Goal: Task Accomplishment & Management: Use online tool/utility

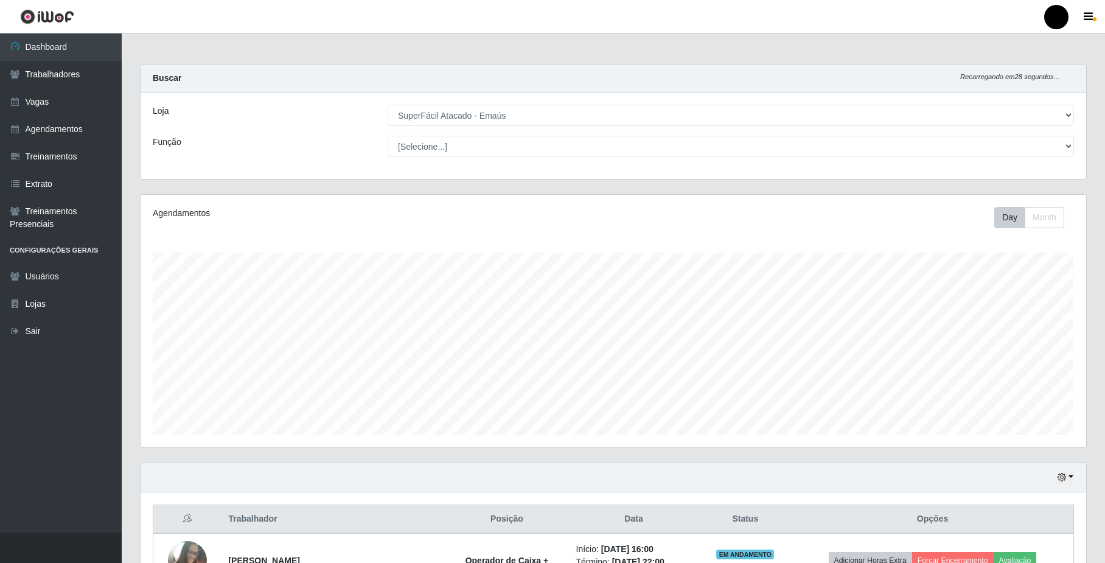
select select "407"
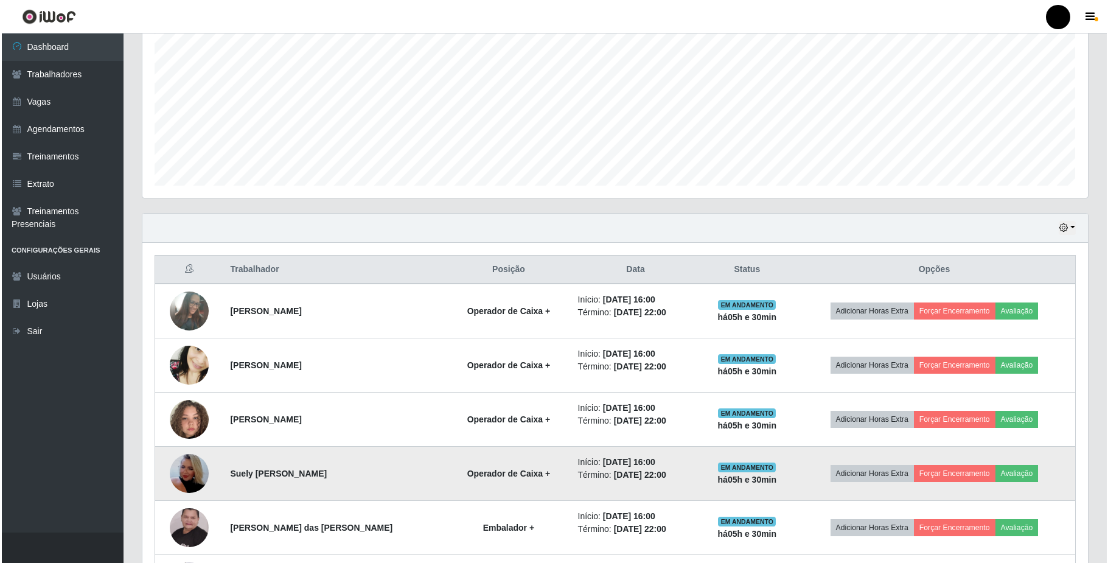
scroll to position [358, 0]
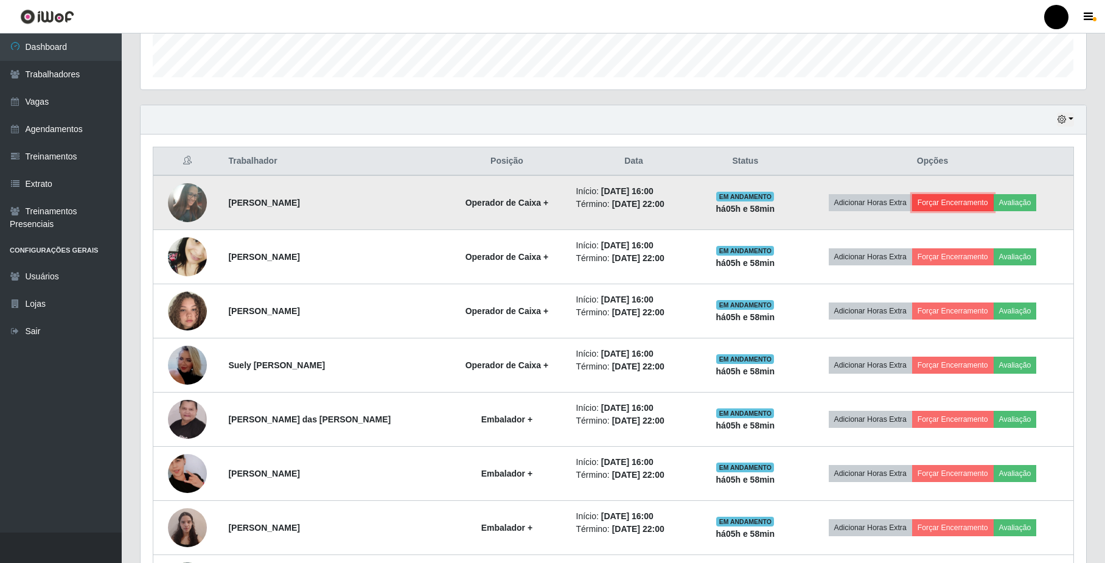
click at [969, 198] on button "Forçar Encerramento" at bounding box center [953, 202] width 82 height 17
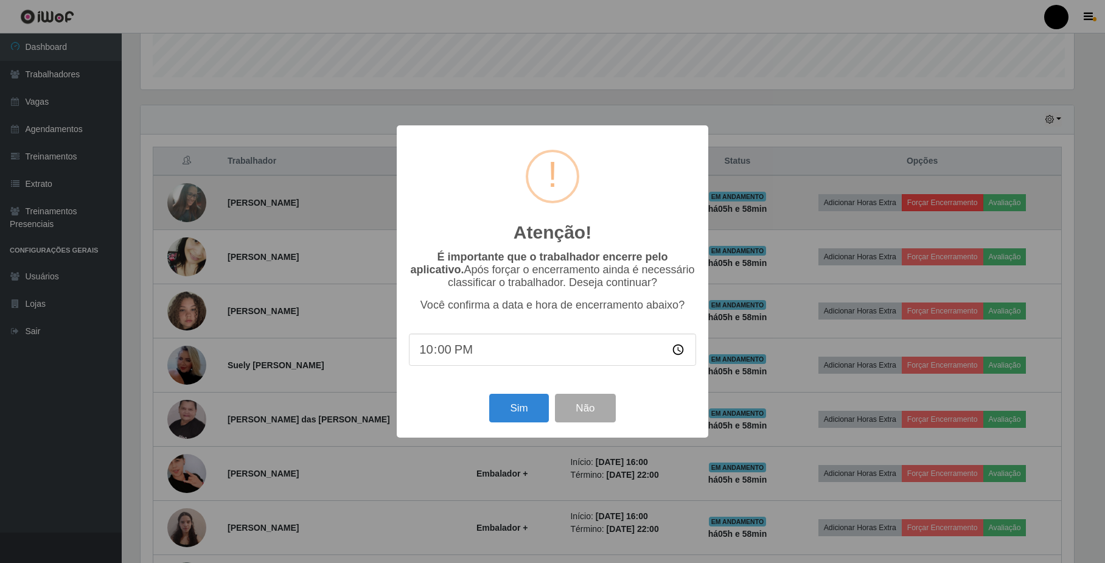
scroll to position [253, 936]
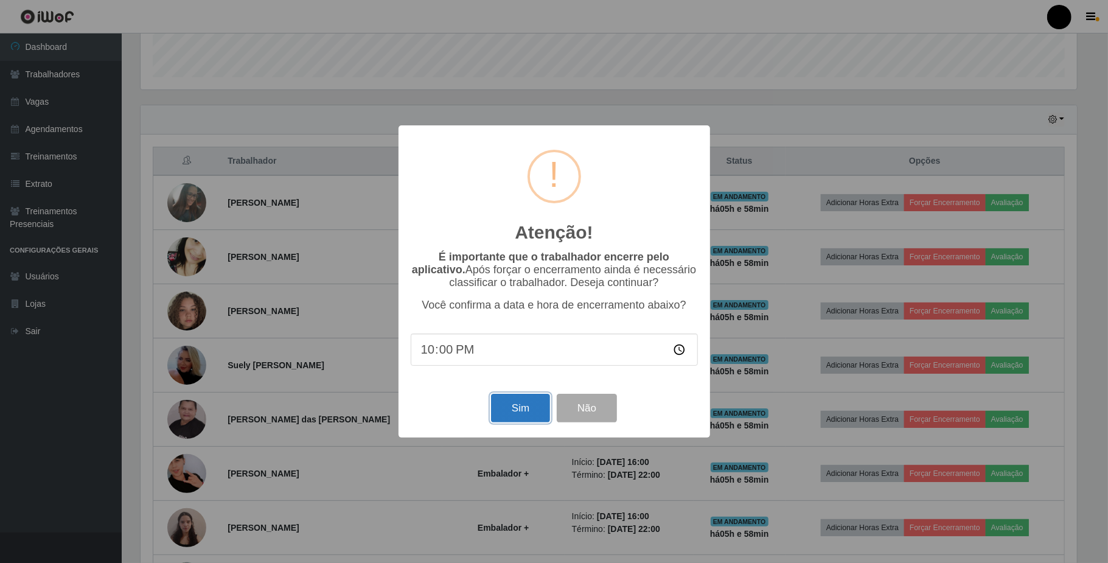
click at [523, 405] on button "Sim" at bounding box center [520, 408] width 59 height 29
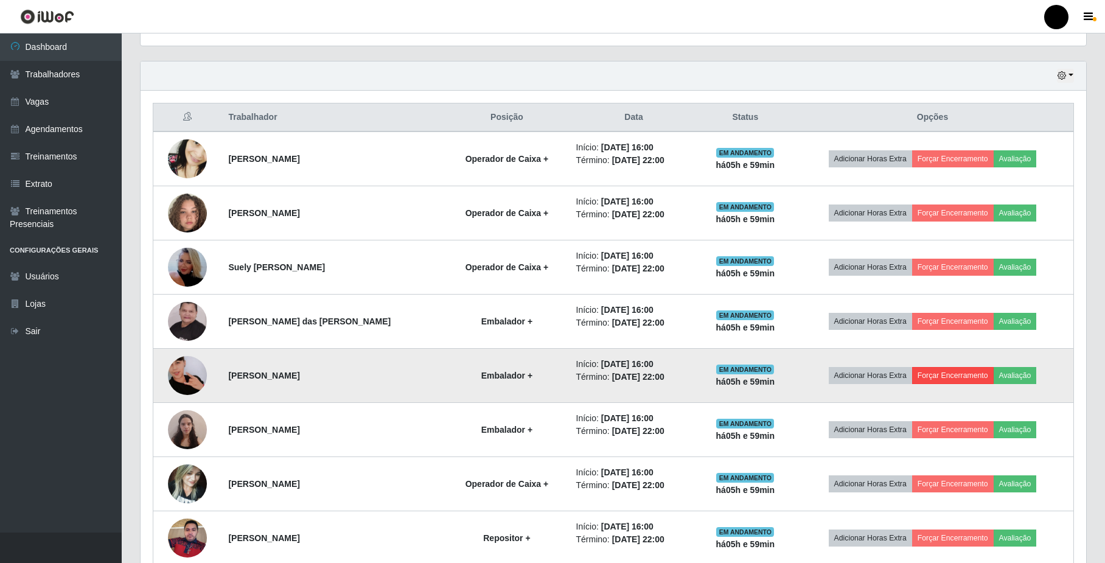
scroll to position [436, 0]
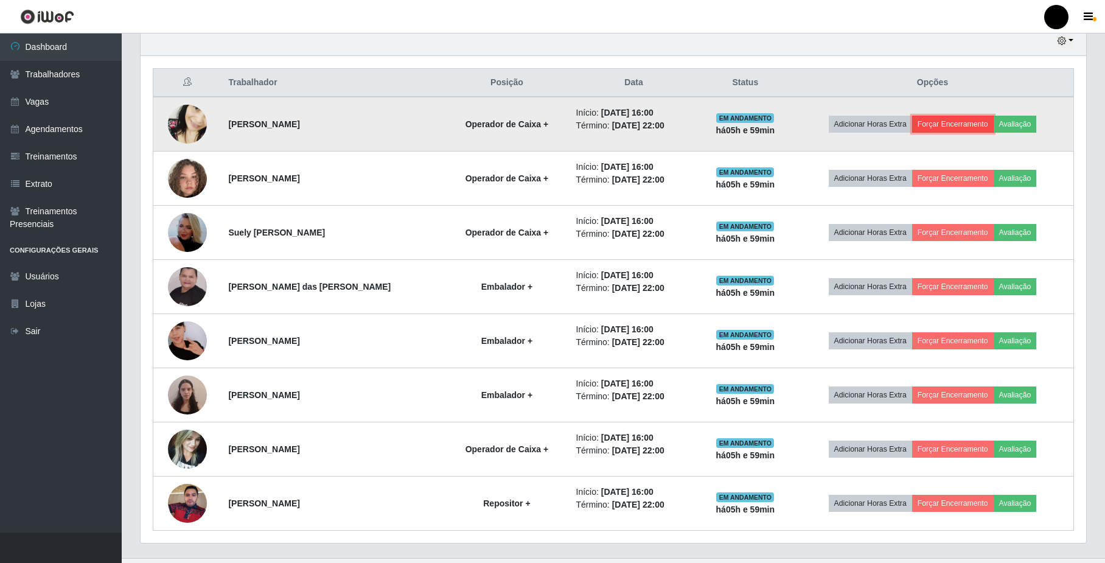
click at [947, 133] on button "Forçar Encerramento" at bounding box center [953, 124] width 82 height 17
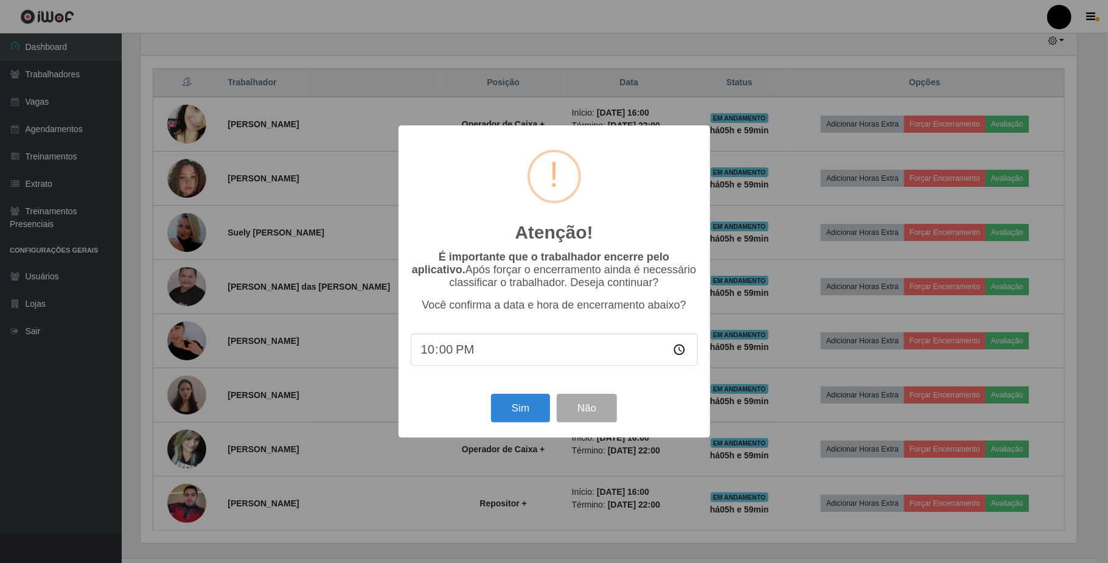
click at [529, 431] on div "Atenção! × É importante que o trabalhador encerre pelo aplicativo. Após forçar …" at bounding box center [555, 281] width 312 height 312
click at [523, 419] on button "Sim" at bounding box center [520, 408] width 59 height 29
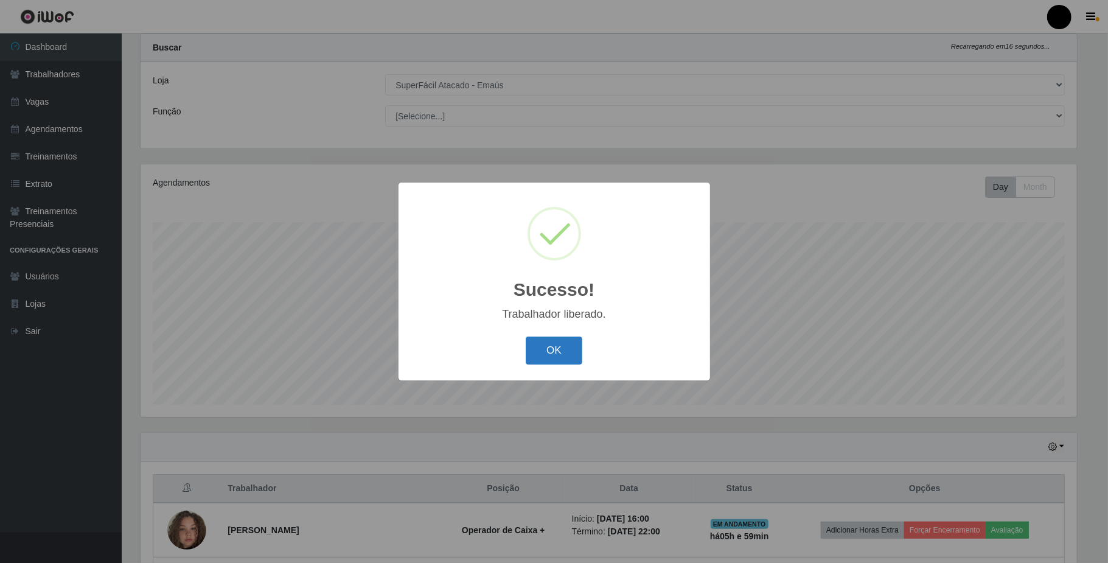
click at [540, 355] on button "OK" at bounding box center [554, 351] width 57 height 29
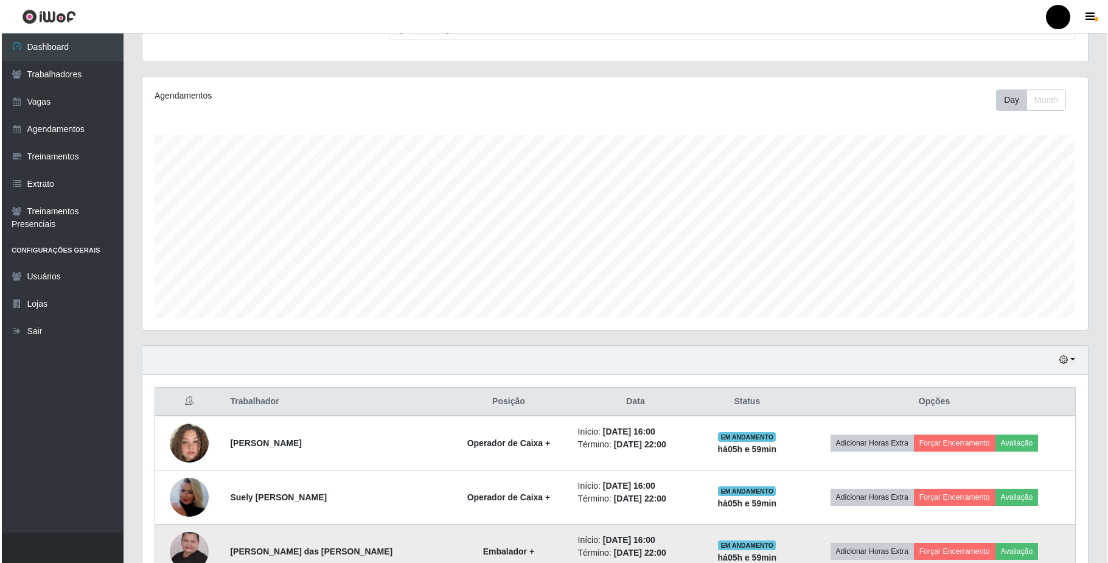
scroll to position [355, 0]
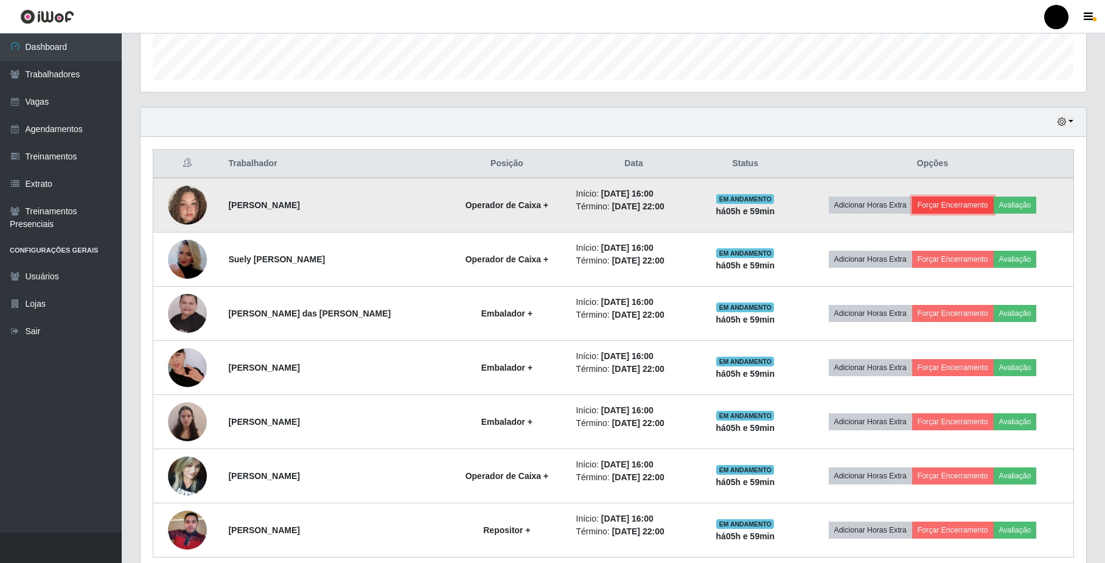
click at [965, 207] on button "Forçar Encerramento" at bounding box center [953, 205] width 82 height 17
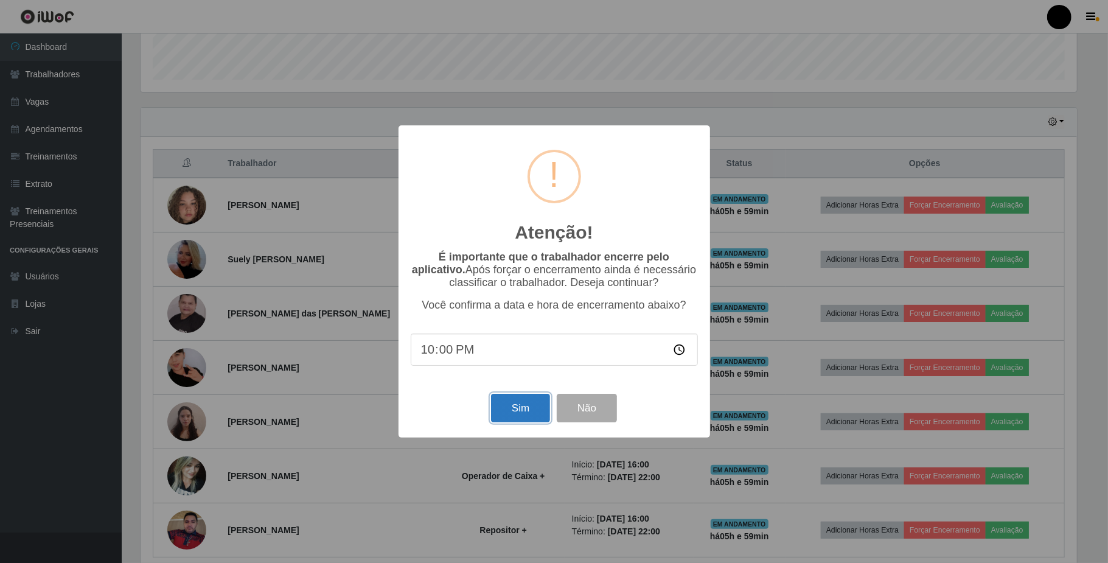
click at [518, 420] on button "Sim" at bounding box center [520, 408] width 59 height 29
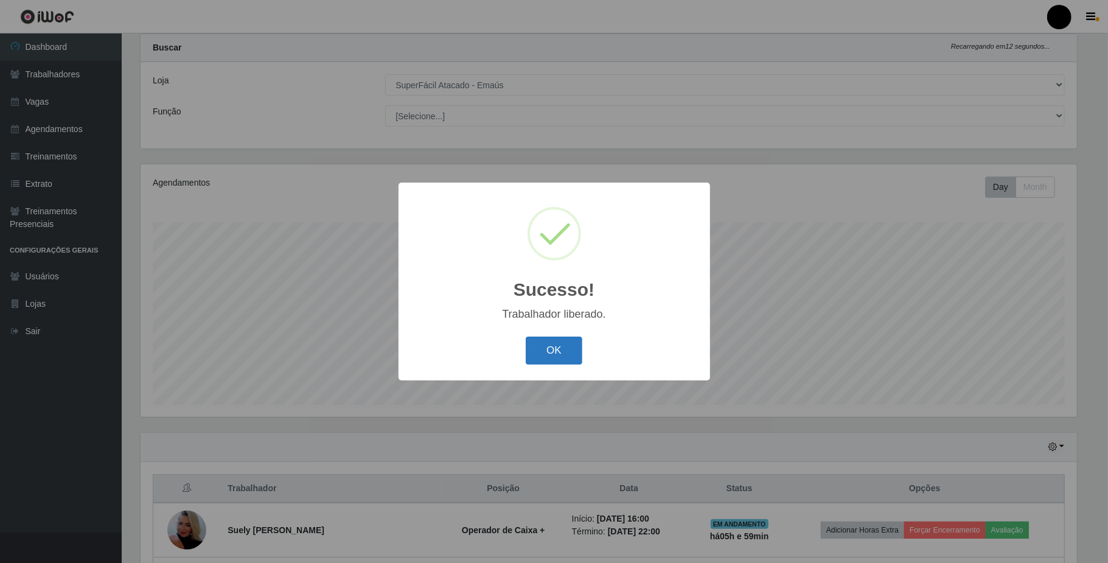
click at [560, 351] on button "OK" at bounding box center [554, 351] width 57 height 29
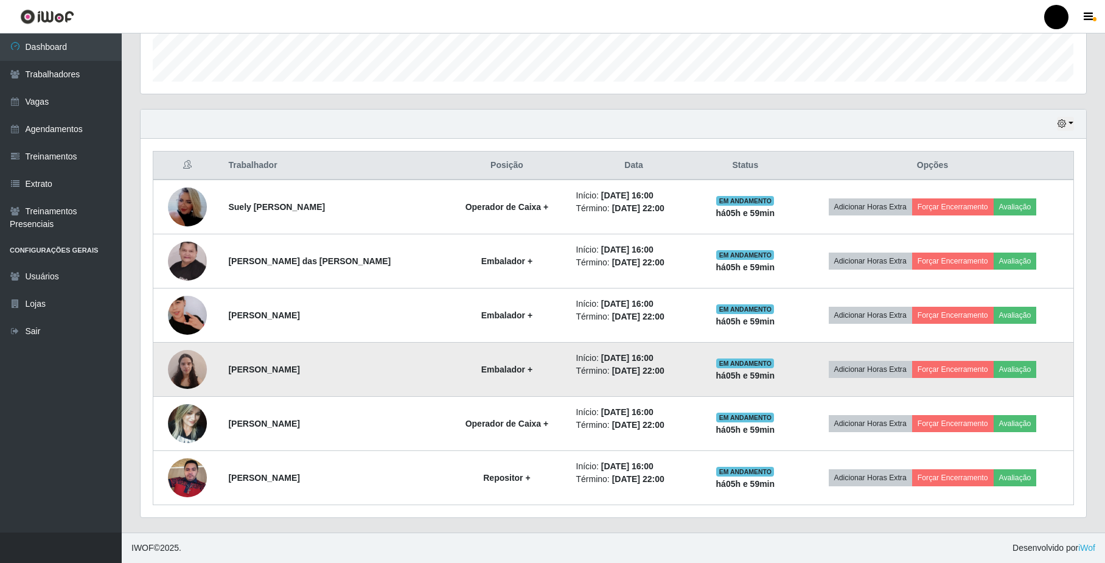
scroll to position [357, 0]
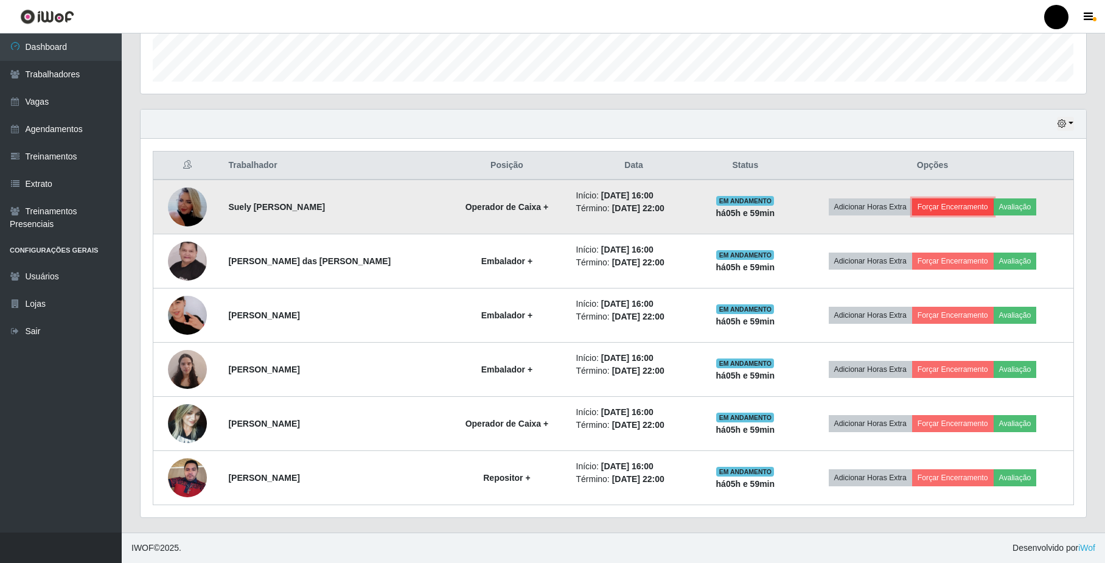
click at [972, 212] on button "Forçar Encerramento" at bounding box center [953, 206] width 82 height 17
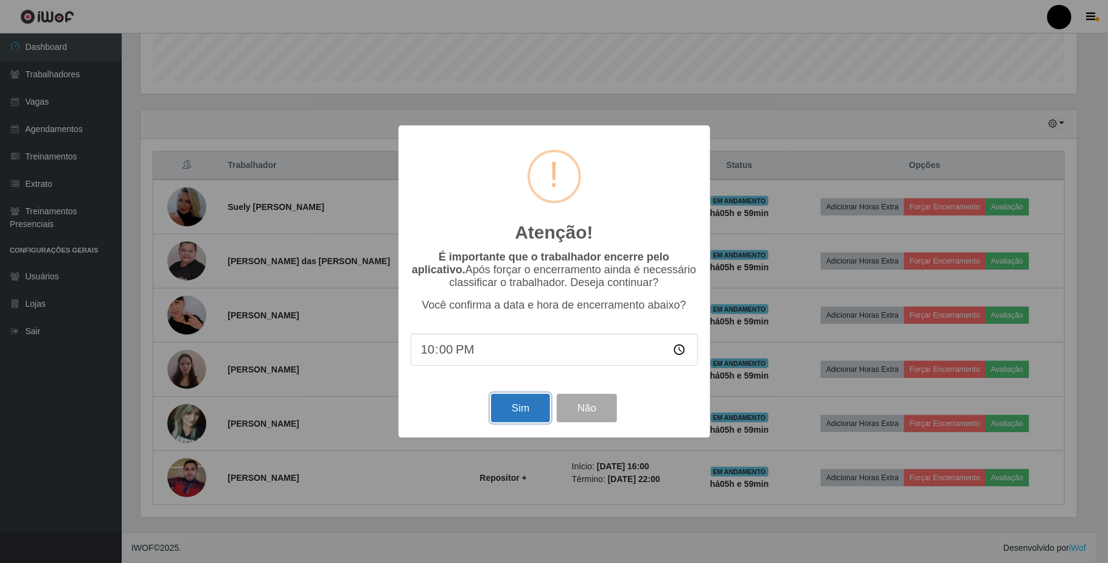
click at [525, 415] on button "Sim" at bounding box center [520, 408] width 59 height 29
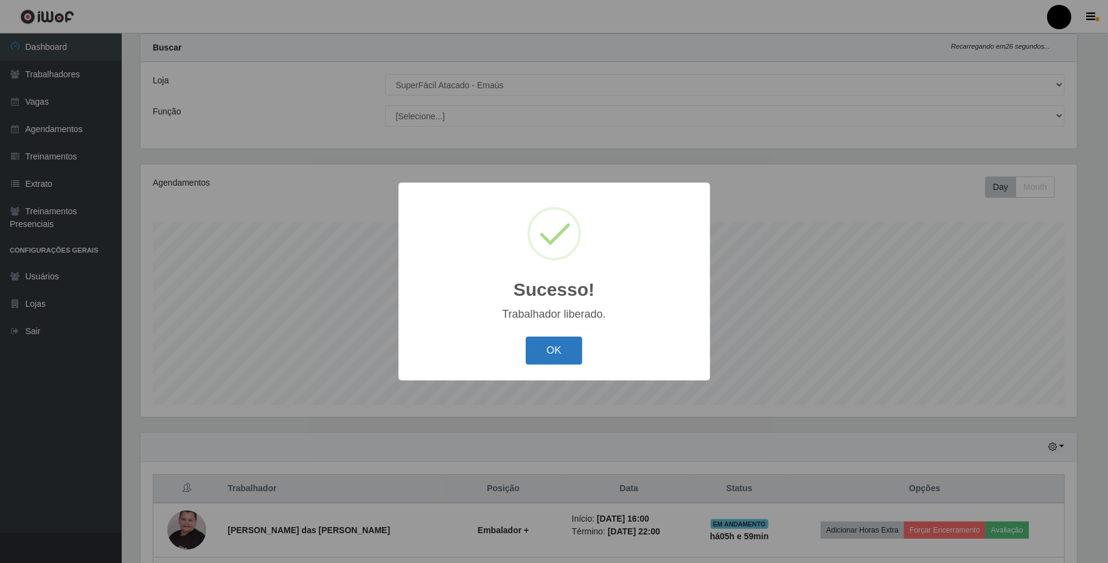
click at [553, 360] on button "OK" at bounding box center [554, 351] width 57 height 29
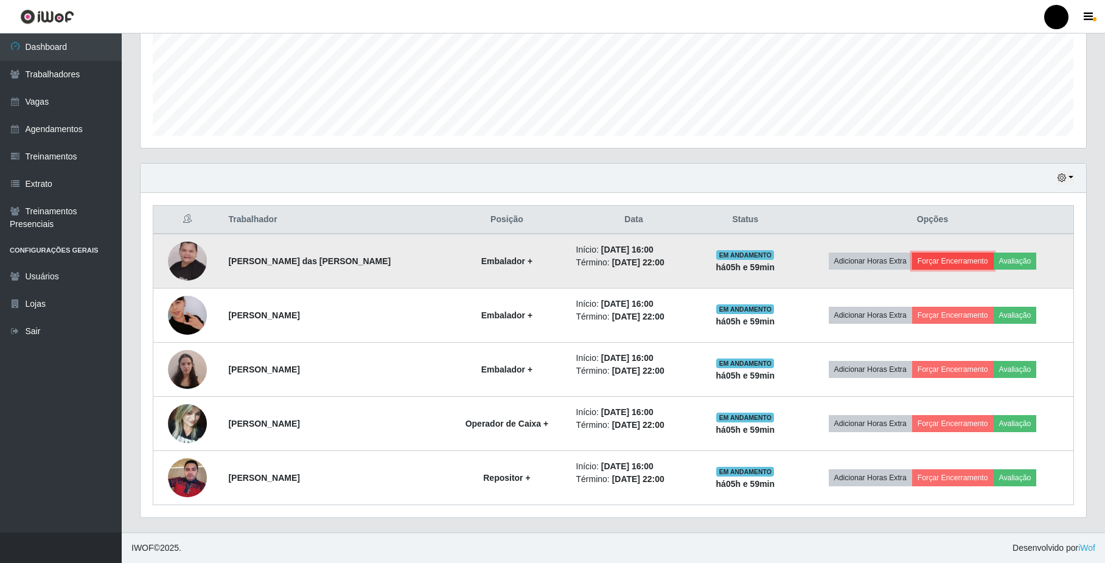
click at [954, 264] on button "Forçar Encerramento" at bounding box center [953, 261] width 82 height 17
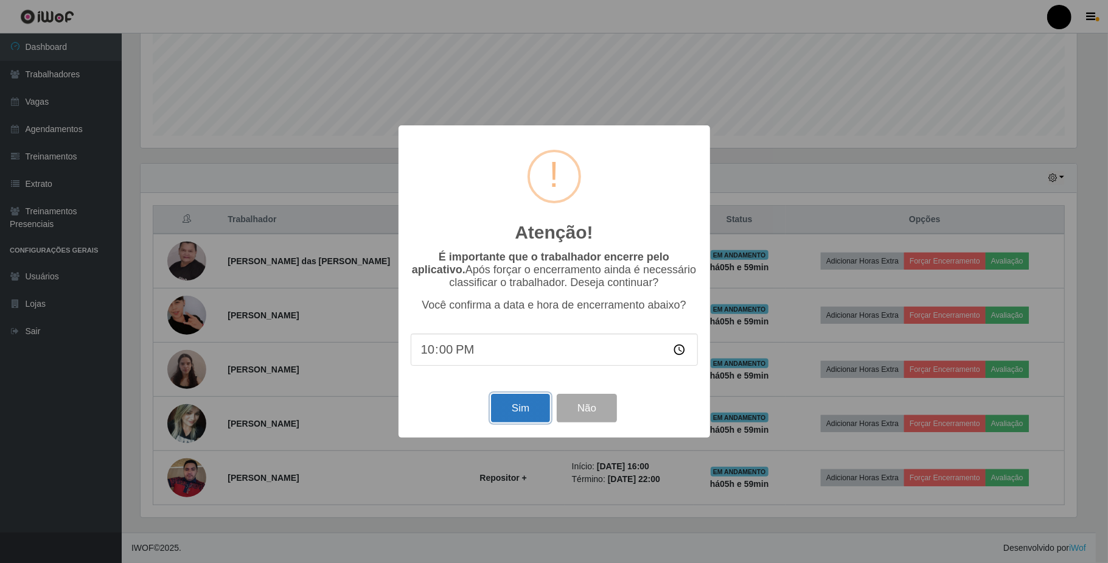
click at [523, 400] on button "Sim" at bounding box center [520, 408] width 59 height 29
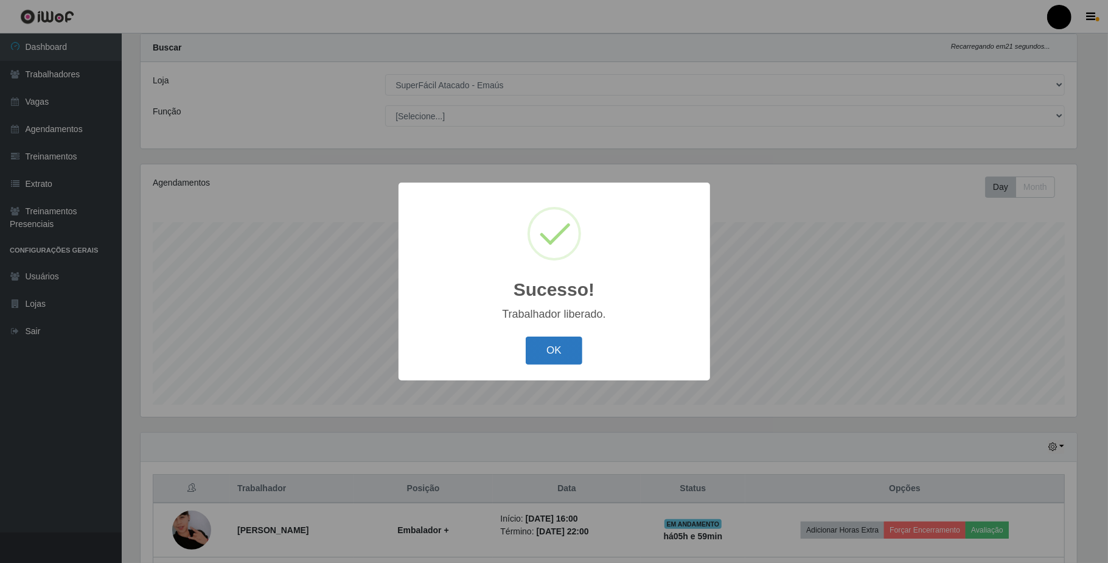
click at [568, 359] on button "OK" at bounding box center [554, 351] width 57 height 29
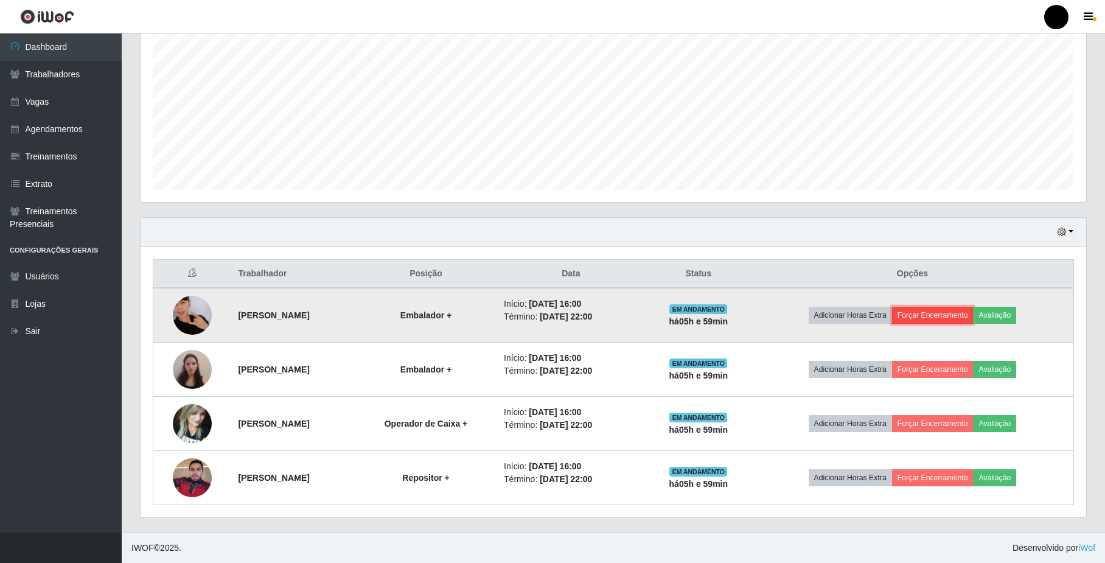
click at [942, 315] on button "Forçar Encerramento" at bounding box center [933, 315] width 82 height 17
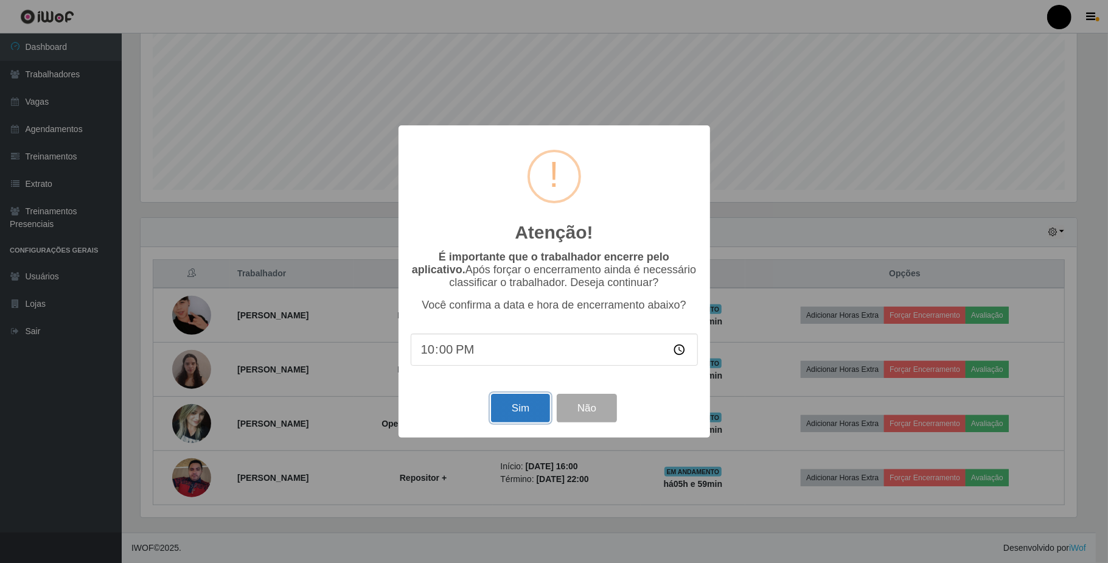
click at [510, 409] on button "Sim" at bounding box center [520, 408] width 59 height 29
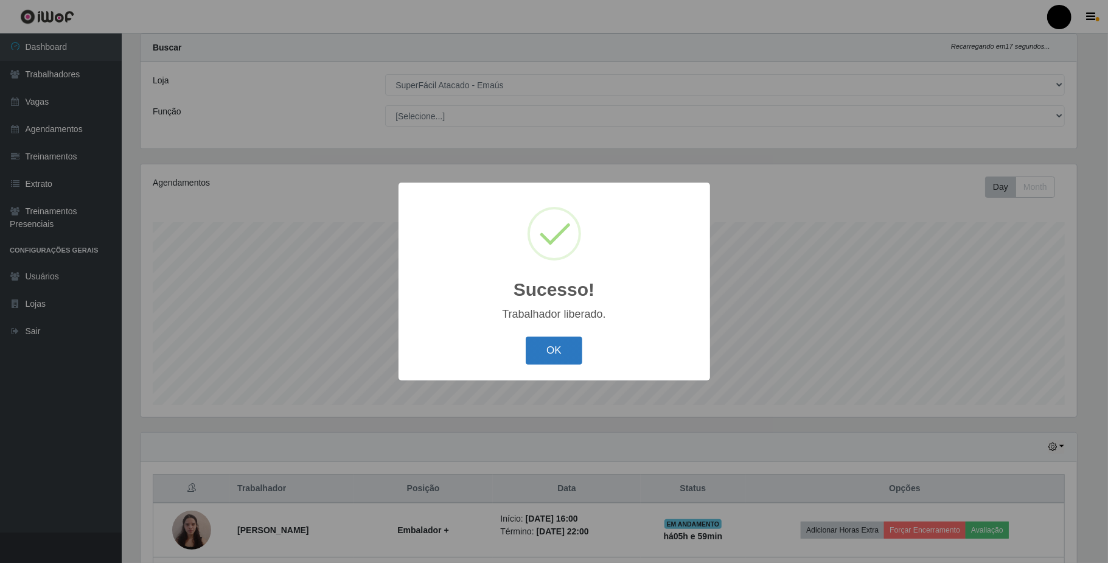
click at [576, 356] on button "OK" at bounding box center [554, 351] width 57 height 29
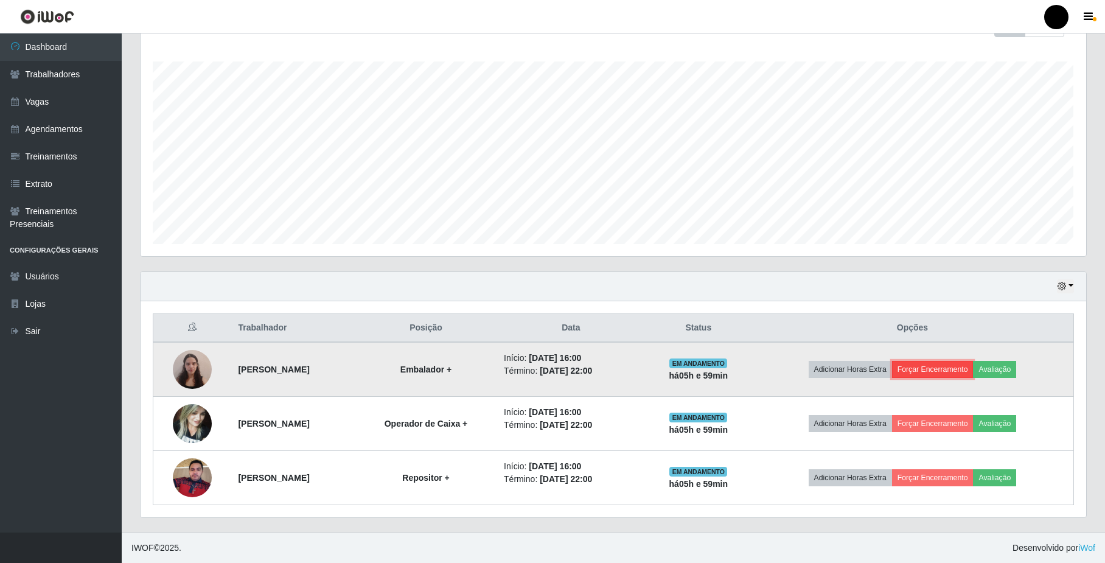
click at [933, 364] on button "Forçar Encerramento" at bounding box center [933, 369] width 82 height 17
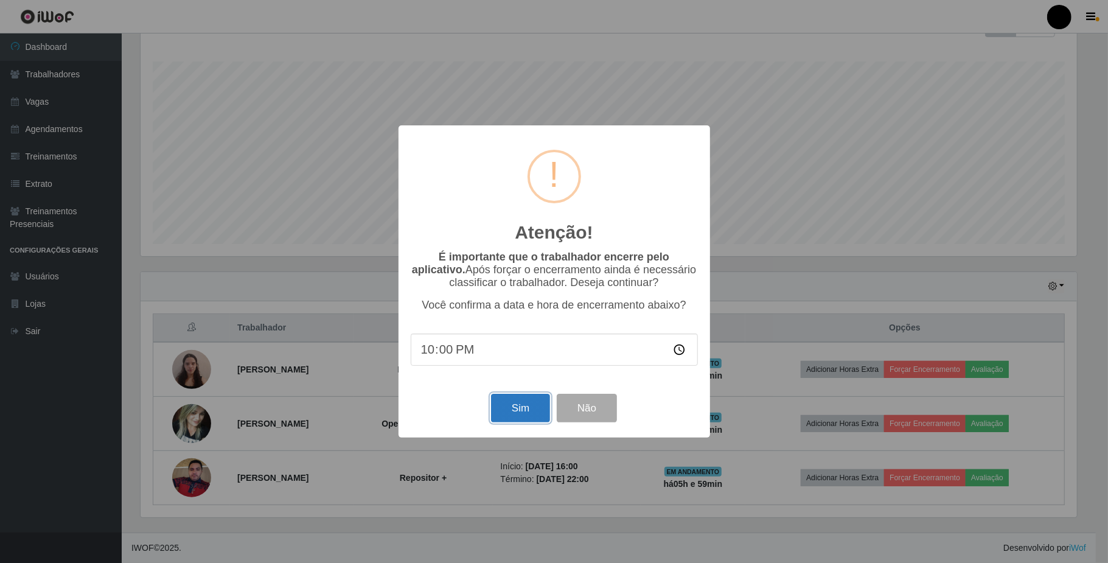
click at [497, 411] on button "Sim" at bounding box center [520, 408] width 59 height 29
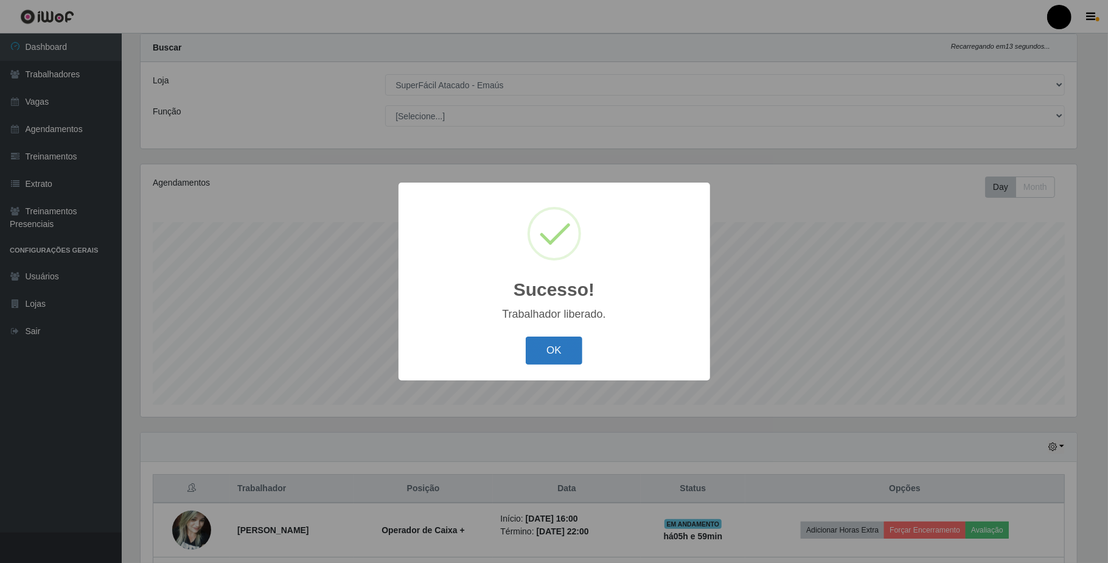
click at [550, 358] on button "OK" at bounding box center [554, 351] width 57 height 29
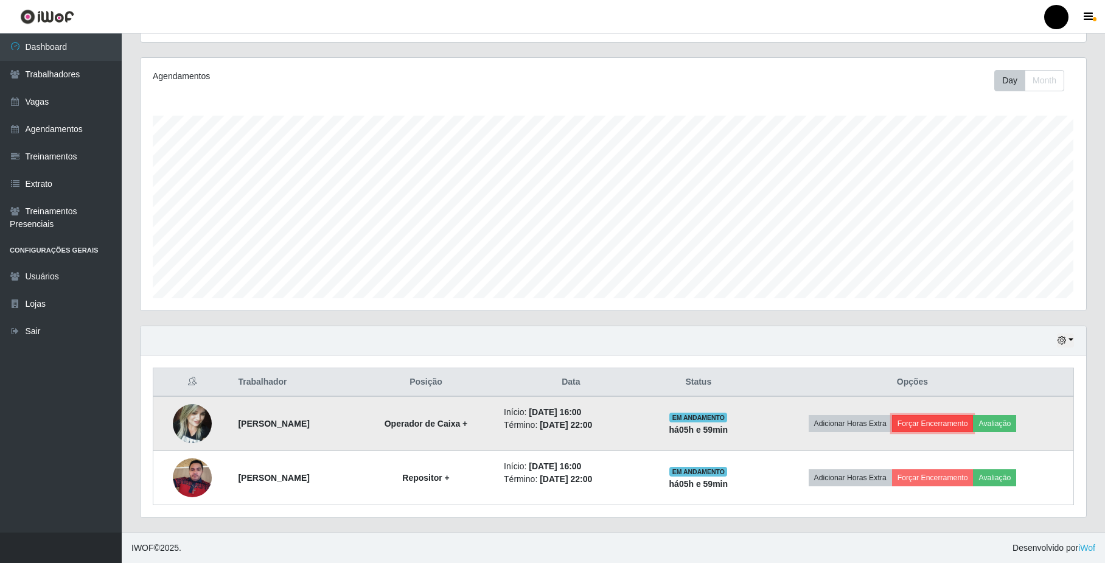
click at [971, 424] on button "Forçar Encerramento" at bounding box center [933, 423] width 82 height 17
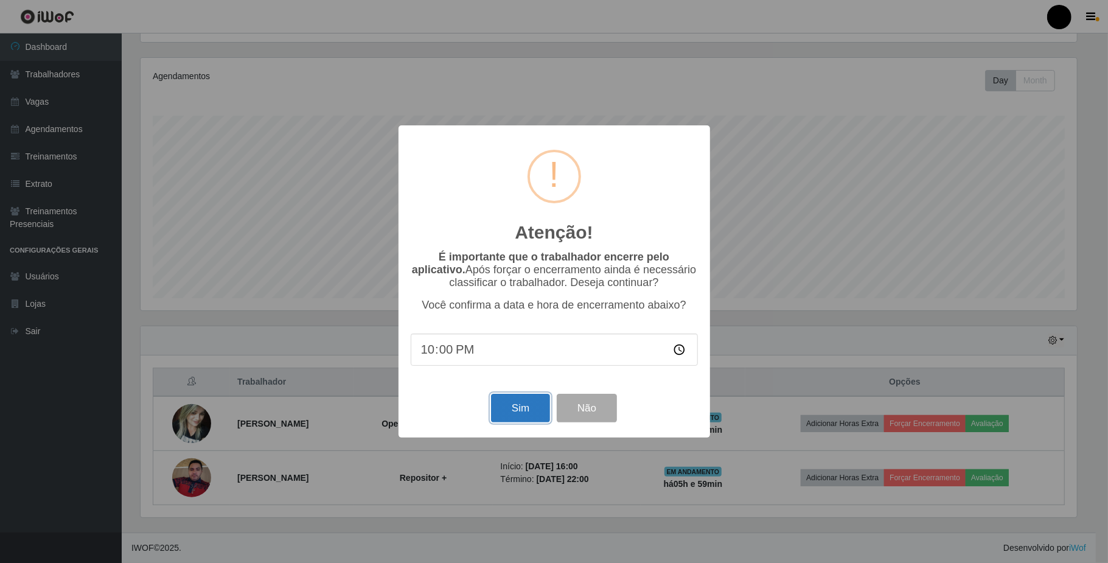
click at [521, 404] on button "Sim" at bounding box center [520, 408] width 59 height 29
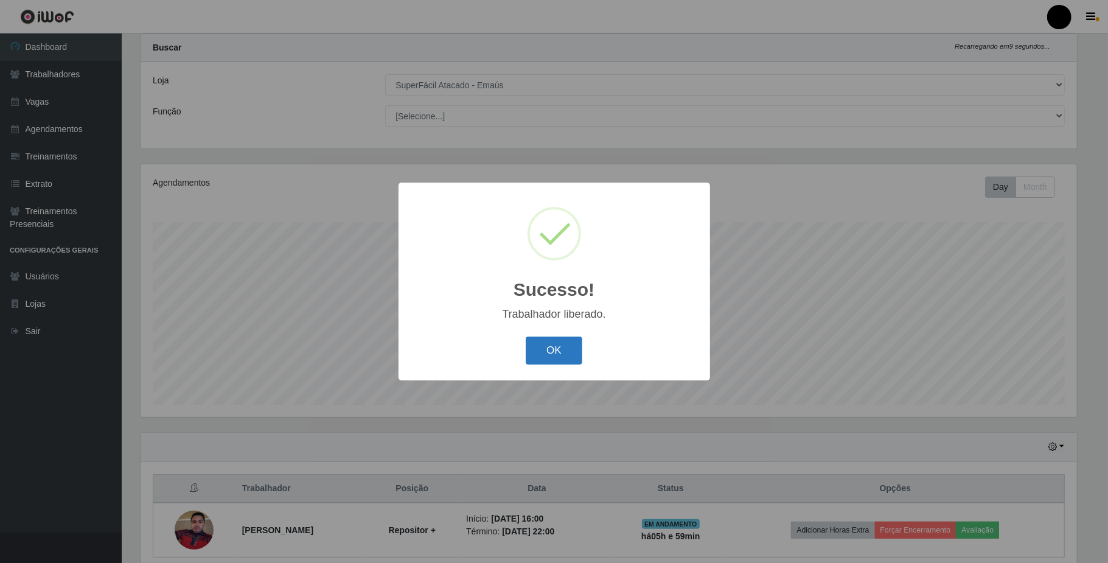
click at [580, 352] on button "OK" at bounding box center [554, 351] width 57 height 29
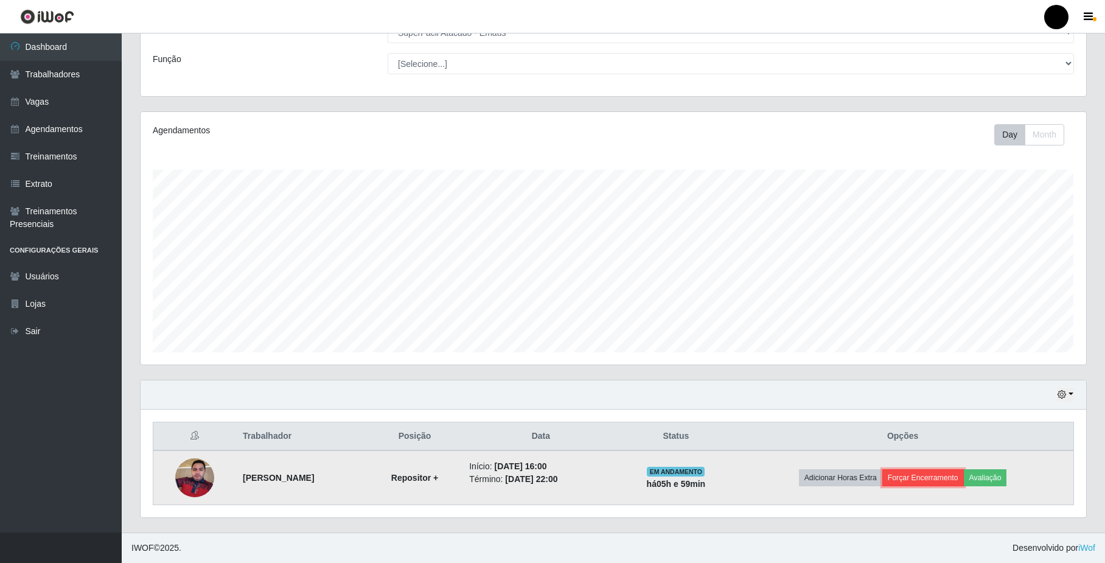
click at [947, 480] on button "Forçar Encerramento" at bounding box center [923, 477] width 82 height 17
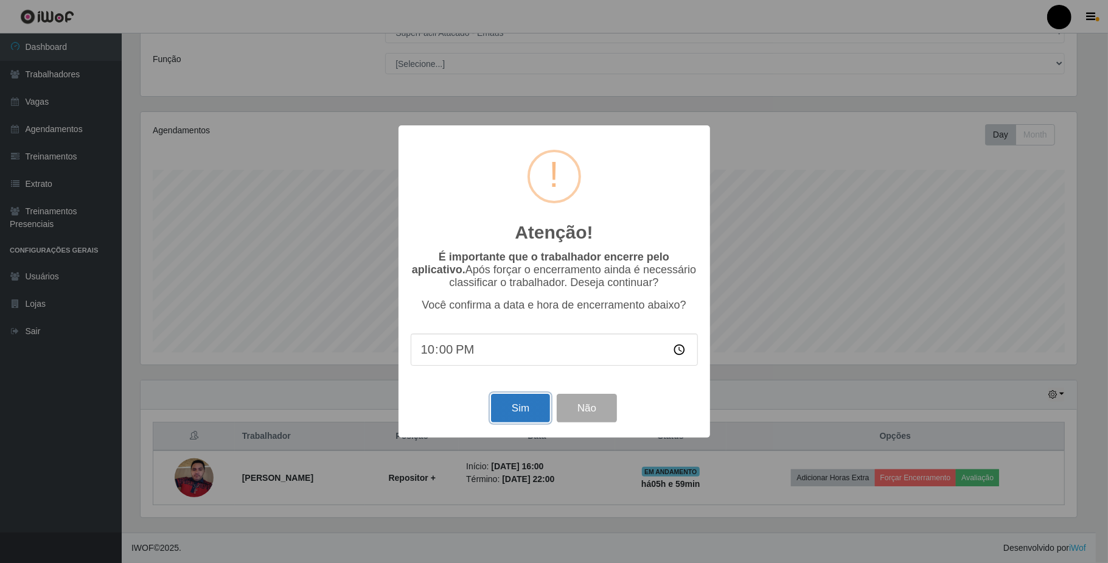
click at [511, 413] on button "Sim" at bounding box center [520, 408] width 59 height 29
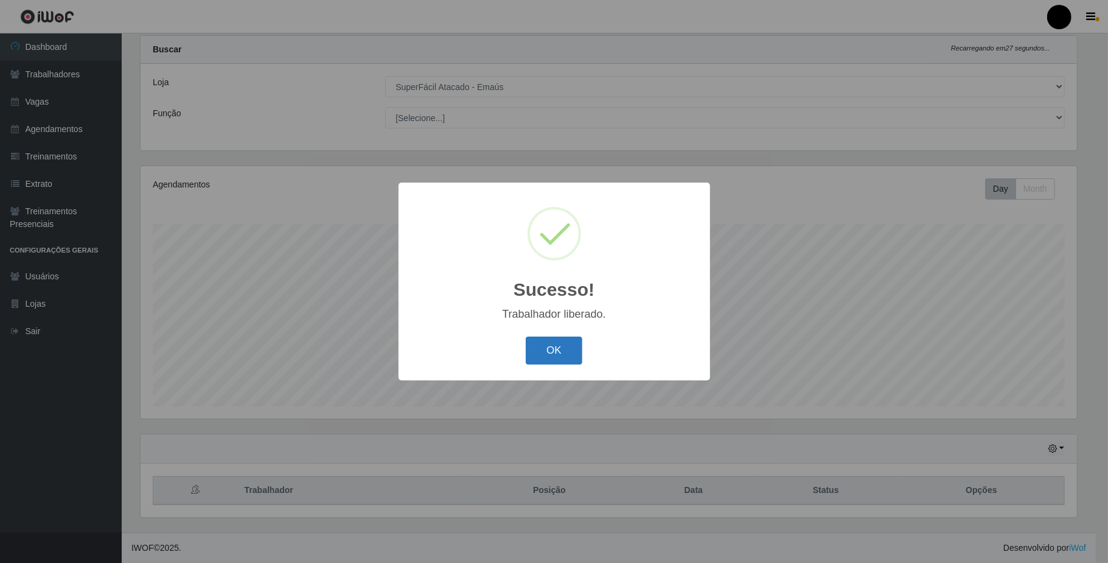
click at [540, 347] on button "OK" at bounding box center [554, 351] width 57 height 29
